Goal: Task Accomplishment & Management: Complete application form

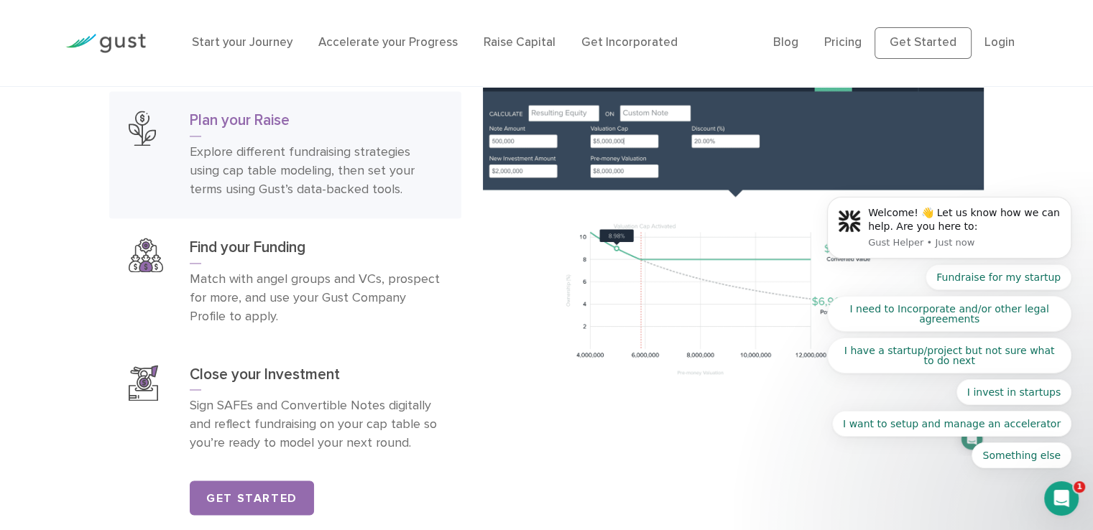
scroll to position [2245, 0]
click at [839, 42] on body "Welcome! 👋 Let us know how we can help. Are you here to: Gust Helper • Just now…" at bounding box center [949, 233] width 276 height 506
click at [852, 45] on body "Welcome! 👋 Let us know how we can help. Are you here to: Gust Helper • 1m ago F…" at bounding box center [949, 233] width 276 height 506
click at [837, 44] on body "Welcome! 👋 Let us know how we can help. Are you here to: Gust Helper • 1m ago F…" at bounding box center [949, 233] width 276 height 506
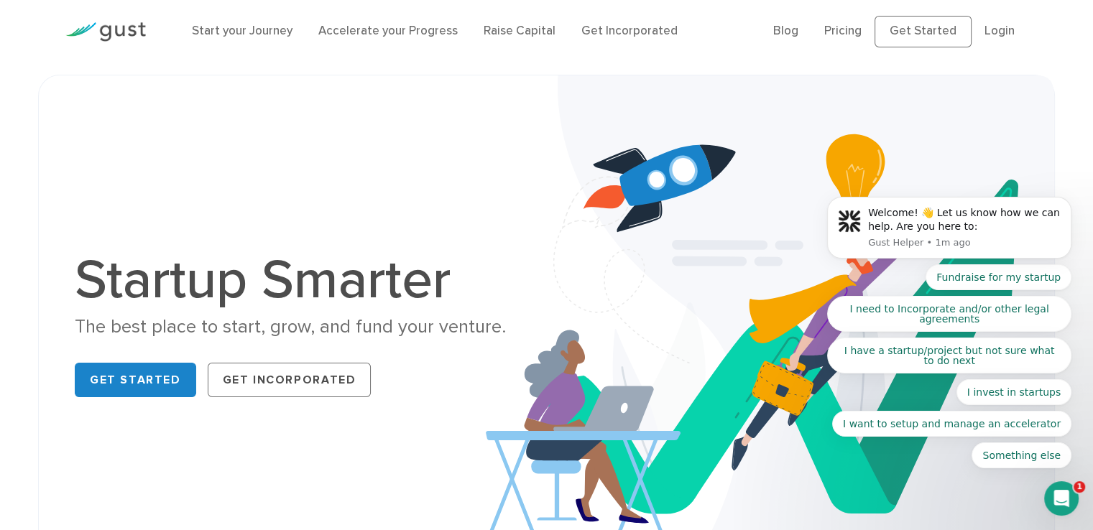
scroll to position [0, 0]
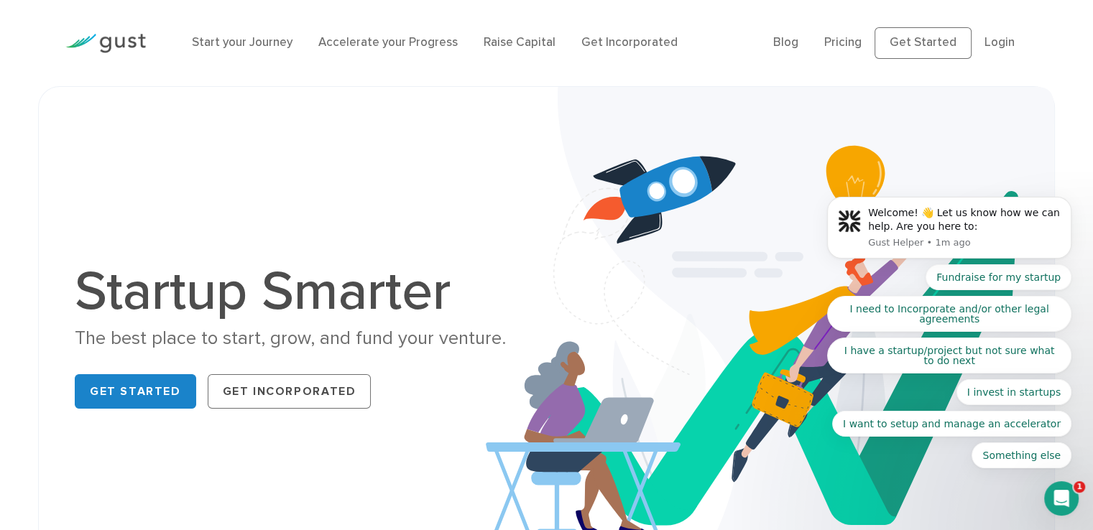
click at [846, 45] on body "Welcome! 👋 Let us know how we can help. Are you here to: Gust Helper • 1m ago F…" at bounding box center [949, 233] width 276 height 506
click at [928, 45] on body "Welcome! 👋 Let us know how we can help. Are you here to: Gust Helper • 1m ago F…" at bounding box center [949, 233] width 276 height 506
click at [517, 40] on link "Raise Capital" at bounding box center [520, 42] width 72 height 14
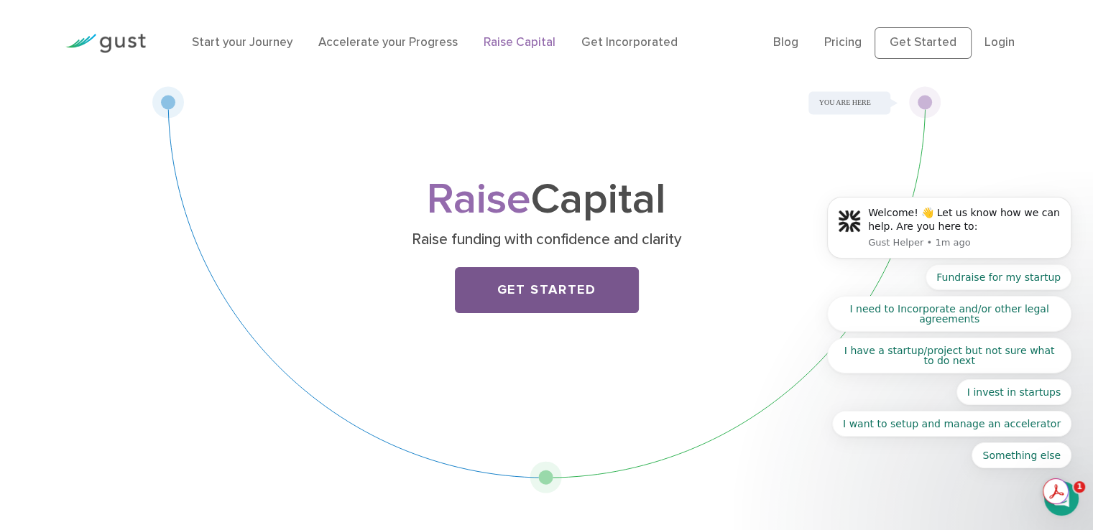
click at [559, 285] on link "Get Started" at bounding box center [547, 290] width 184 height 46
